Goal: Task Accomplishment & Management: Manage account settings

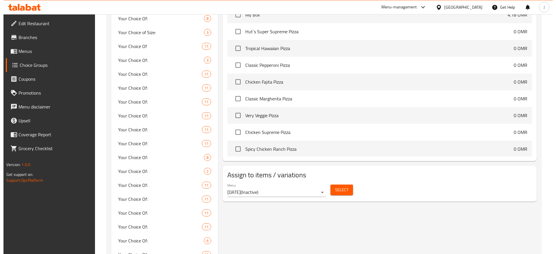
scroll to position [639, 0]
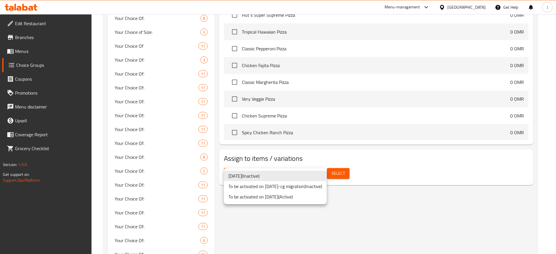
click at [299, 198] on li "To be activated on [DATE] ( Active )" at bounding box center [275, 197] width 103 height 10
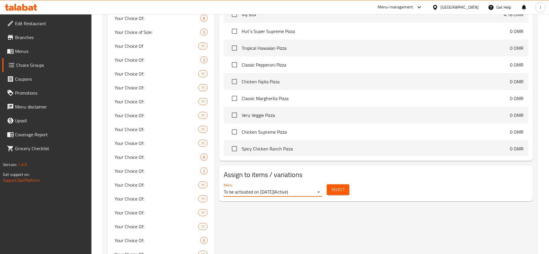
click at [336, 186] on span "Select" at bounding box center [337, 189] width 13 height 7
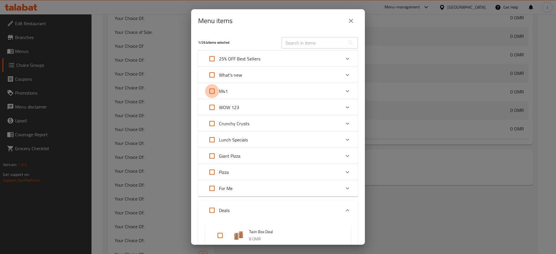
click at [216, 91] on input "Expand" at bounding box center [212, 91] width 14 height 14
checkbox input "true"
click at [340, 89] on div "Expand" at bounding box center [347, 91] width 14 height 14
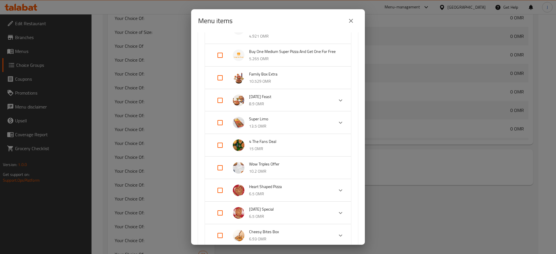
scroll to position [1314, 0]
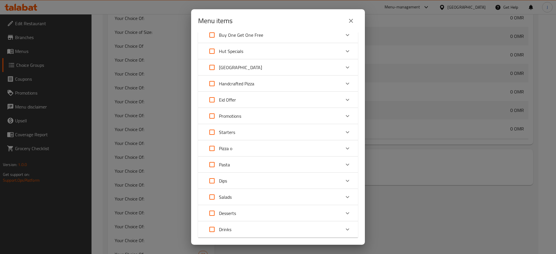
click at [332, 220] on div "Desserts" at bounding box center [272, 213] width 135 height 14
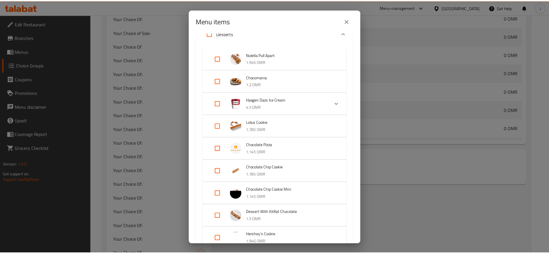
scroll to position [1583, 0]
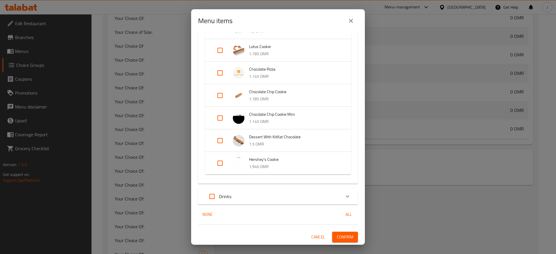
click at [341, 237] on span "Confirm" at bounding box center [344, 236] width 16 height 7
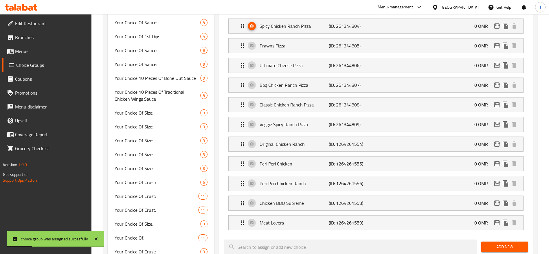
scroll to position [0, 0]
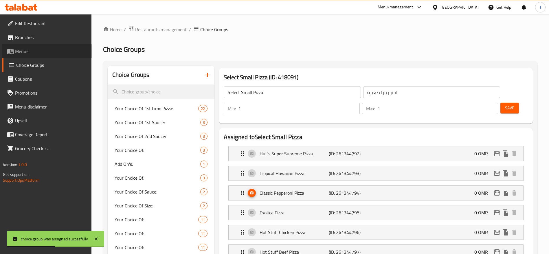
click at [30, 52] on span "Menus" at bounding box center [51, 51] width 72 height 7
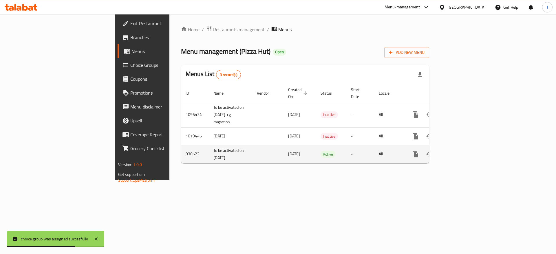
click at [460, 151] on icon "enhanced table" at bounding box center [456, 154] width 7 height 7
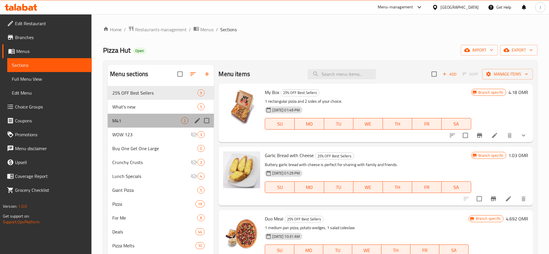
click at [155, 115] on div "M41 2" at bounding box center [161, 121] width 106 height 14
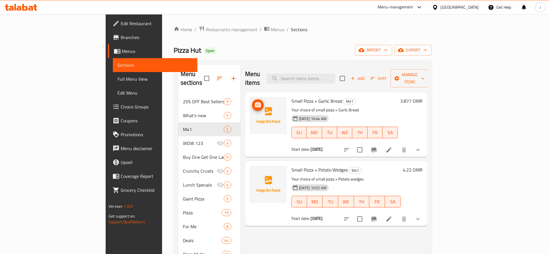
click at [250, 99] on img at bounding box center [268, 115] width 37 height 37
click at [254, 102] on icon "upload picture" at bounding box center [257, 105] width 7 height 7
click at [254, 170] on icon "upload picture" at bounding box center [257, 173] width 7 height 7
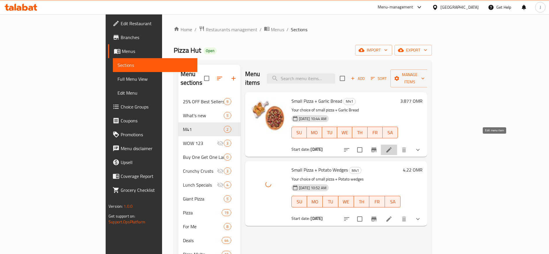
click at [392, 146] on icon at bounding box center [388, 149] width 7 height 7
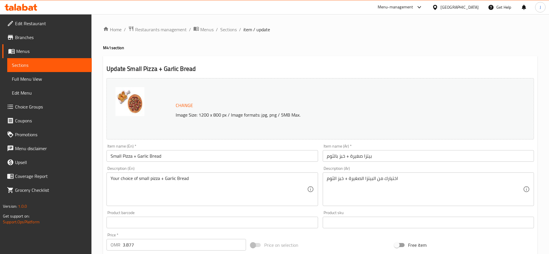
scroll to position [196, 0]
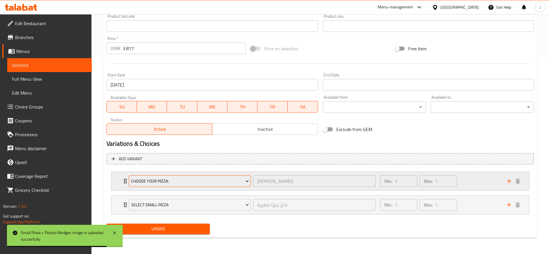
click at [200, 182] on span "Choose Your Pizza:" at bounding box center [190, 181] width 118 height 7
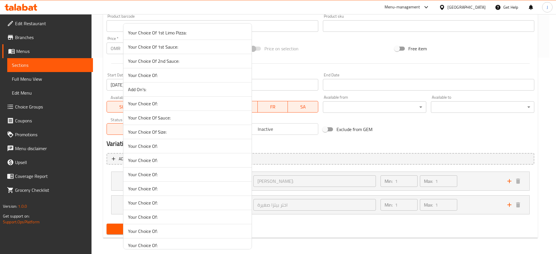
click at [143, 163] on span "Your Choice Of:" at bounding box center [187, 160] width 119 height 7
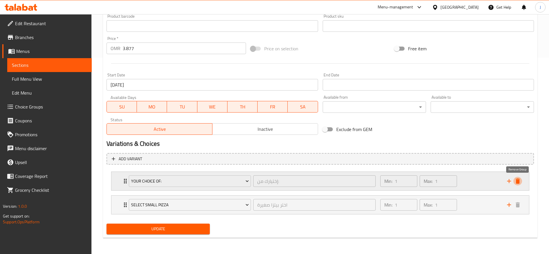
click at [516, 181] on icon "delete" at bounding box center [518, 181] width 4 height 5
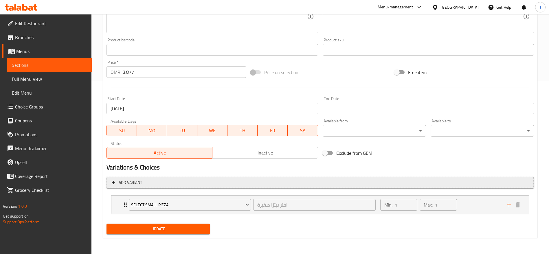
scroll to position [173, 0]
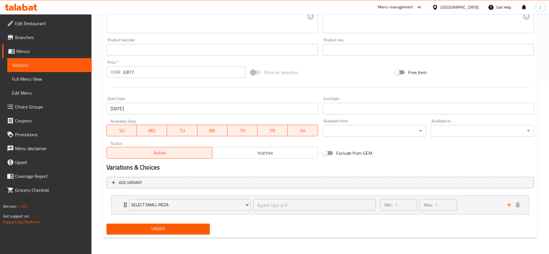
click at [269, 235] on div "Update" at bounding box center [320, 228] width 432 height 15
click at [198, 230] on span "Update" at bounding box center [158, 228] width 94 height 7
